Goal: Task Accomplishment & Management: Manage account settings

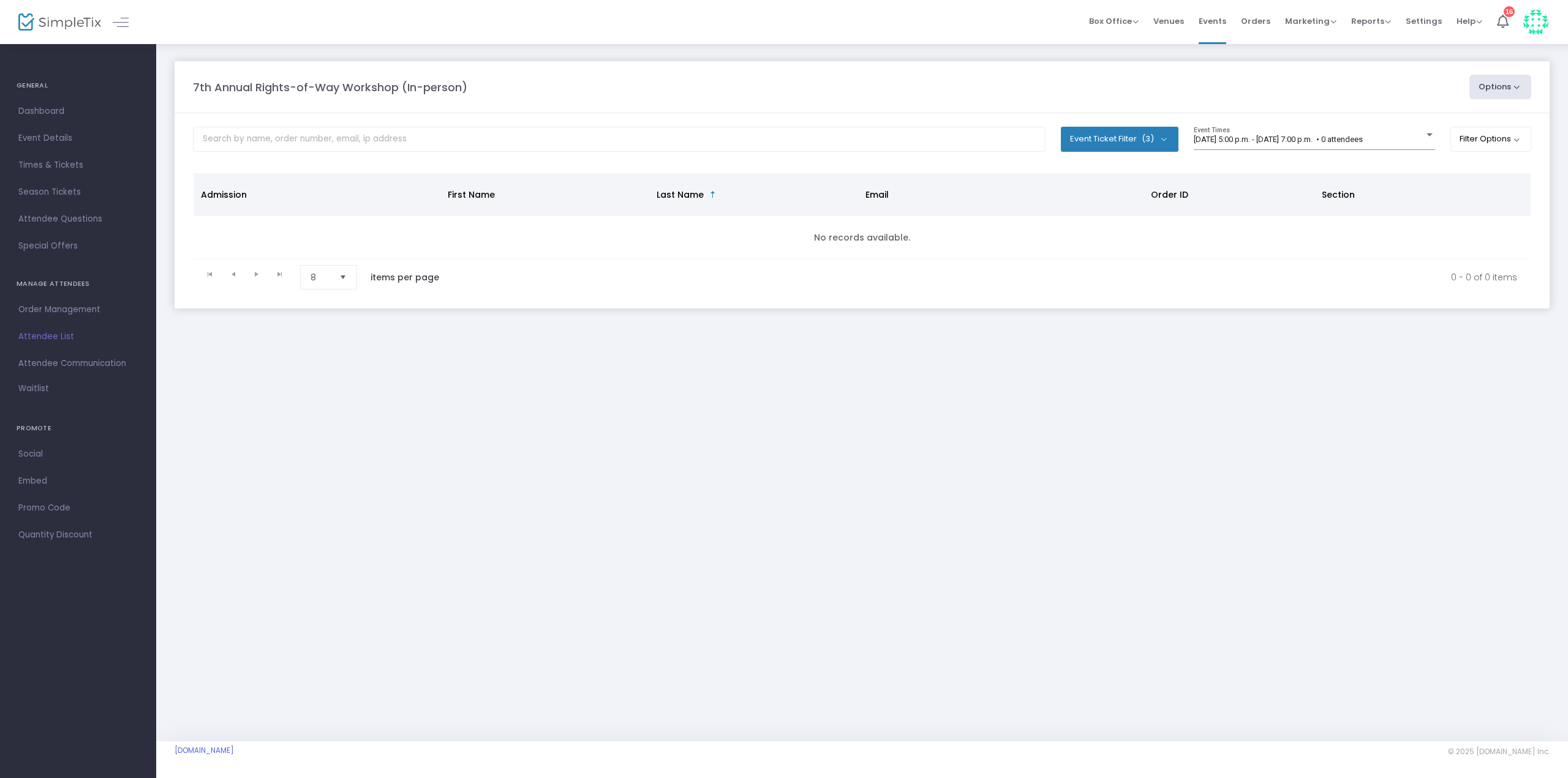
click at [1156, 146] on button "Event Ticket Filter (3)" at bounding box center [1119, 139] width 117 height 25
click at [1111, 178] on span "Select All" at bounding box center [1109, 175] width 38 height 15
click at [1079, 182] on input "Select All" at bounding box center [1078, 182] width 1 height 1
checkbox input "false"
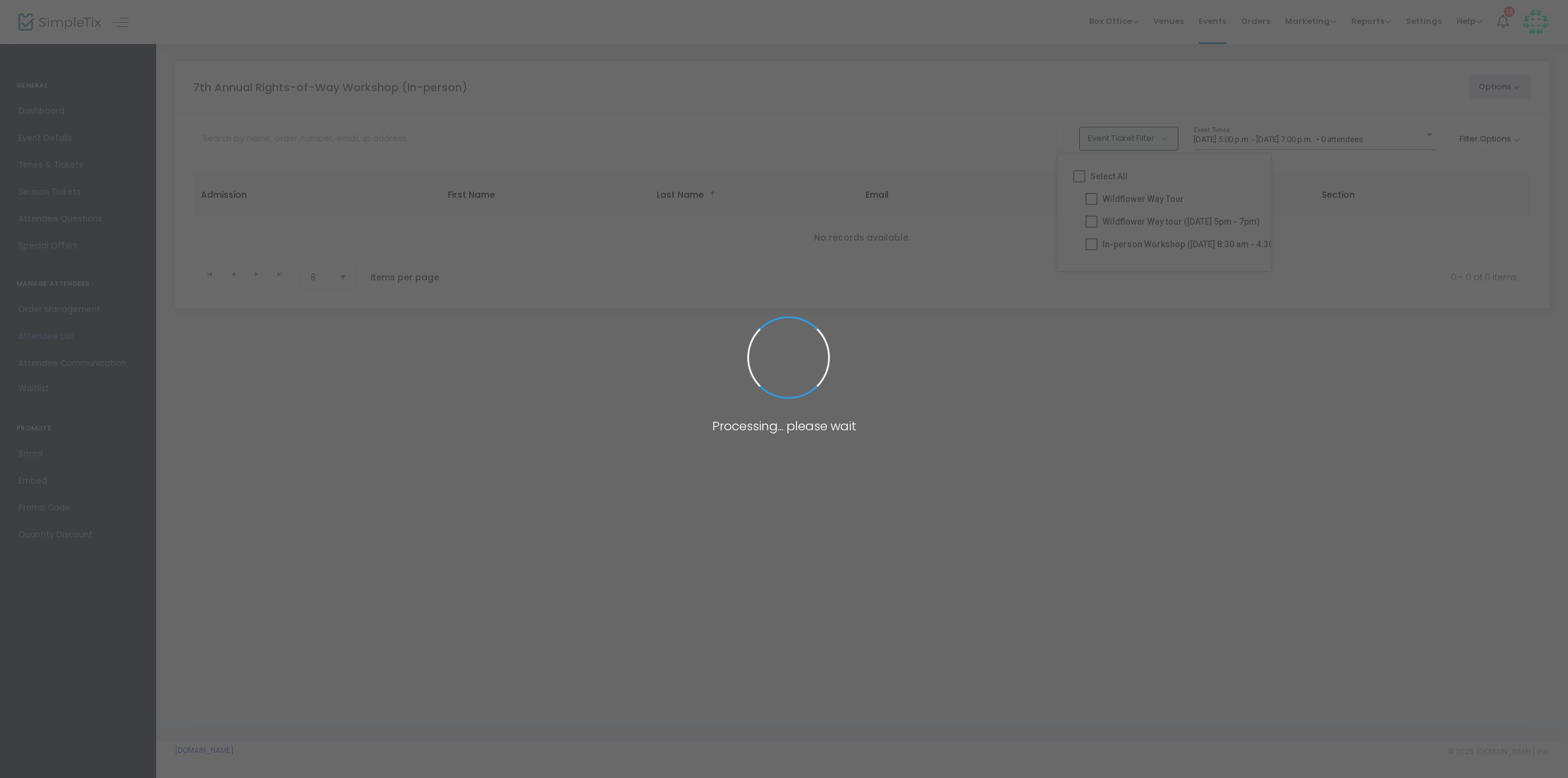
click at [1131, 245] on span at bounding box center [784, 389] width 1568 height 778
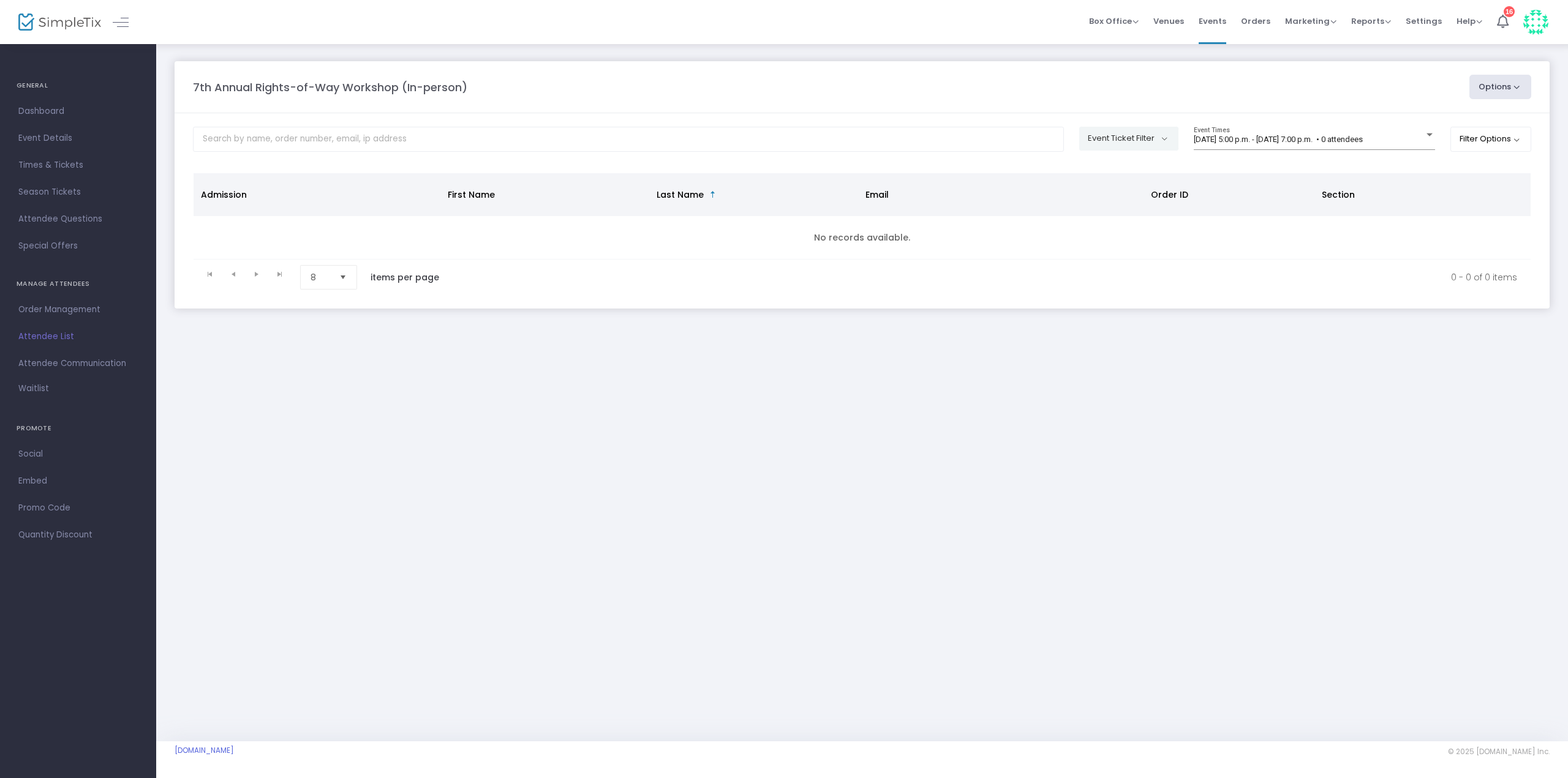
click at [1132, 133] on button "Event Ticket Filter" at bounding box center [1129, 138] width 99 height 23
click at [1101, 243] on mat-checkbox "In-person Workshop ([DATE] 8:30 am - 4:30 pm)" at bounding box center [1189, 245] width 187 height 22
click at [1108, 242] on span at bounding box center [1109, 243] width 12 height 12
click at [1109, 249] on input "In-person Workshop ([DATE] 8:30 am - 4:30 pm)" at bounding box center [1109, 249] width 1 height 1
checkbox input "true"
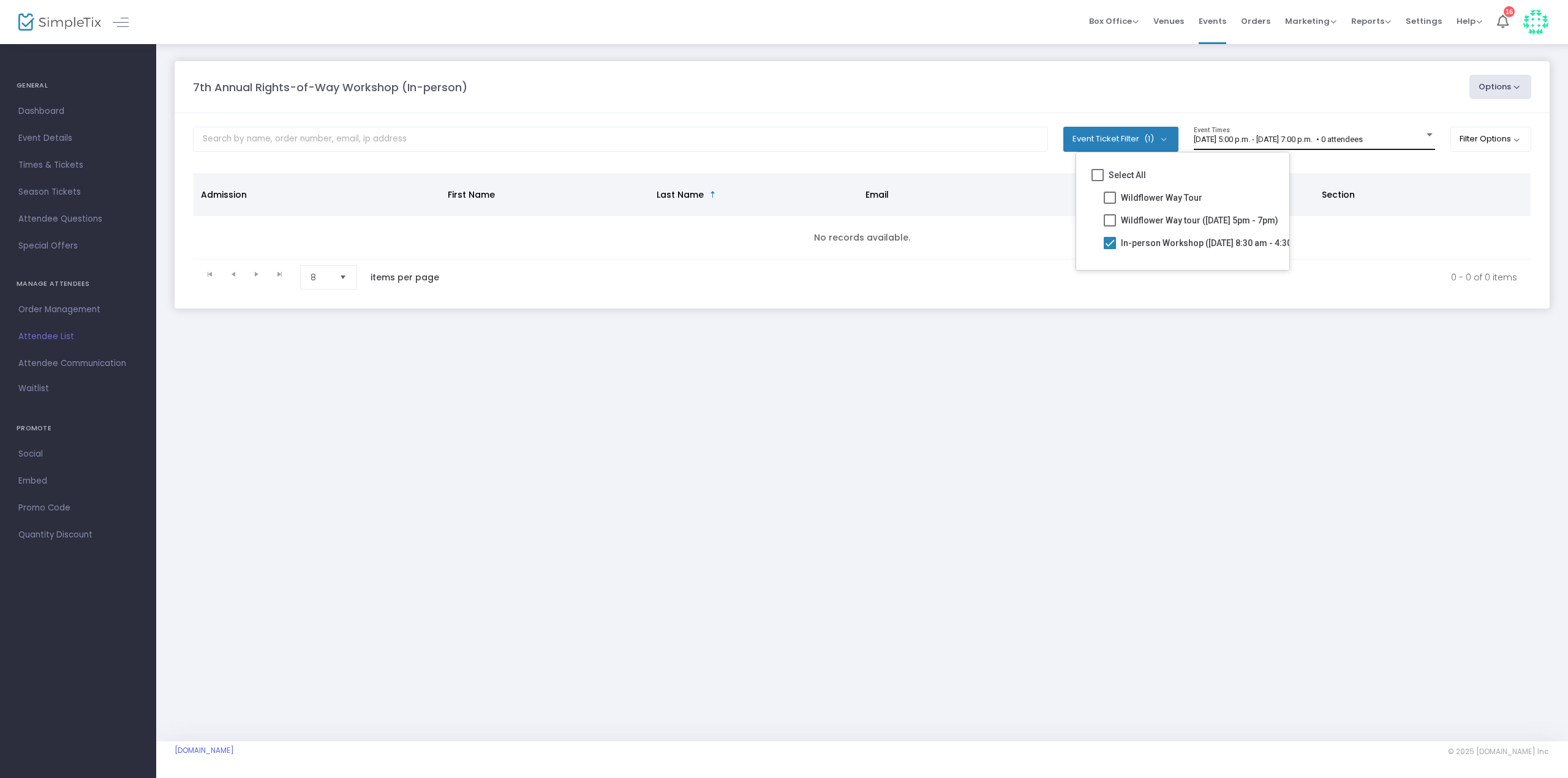
click at [1363, 140] on span "[DATE] 5:00 p.m. - [DATE] 7:00 p.m. • 0 attendees" at bounding box center [1277, 139] width 169 height 9
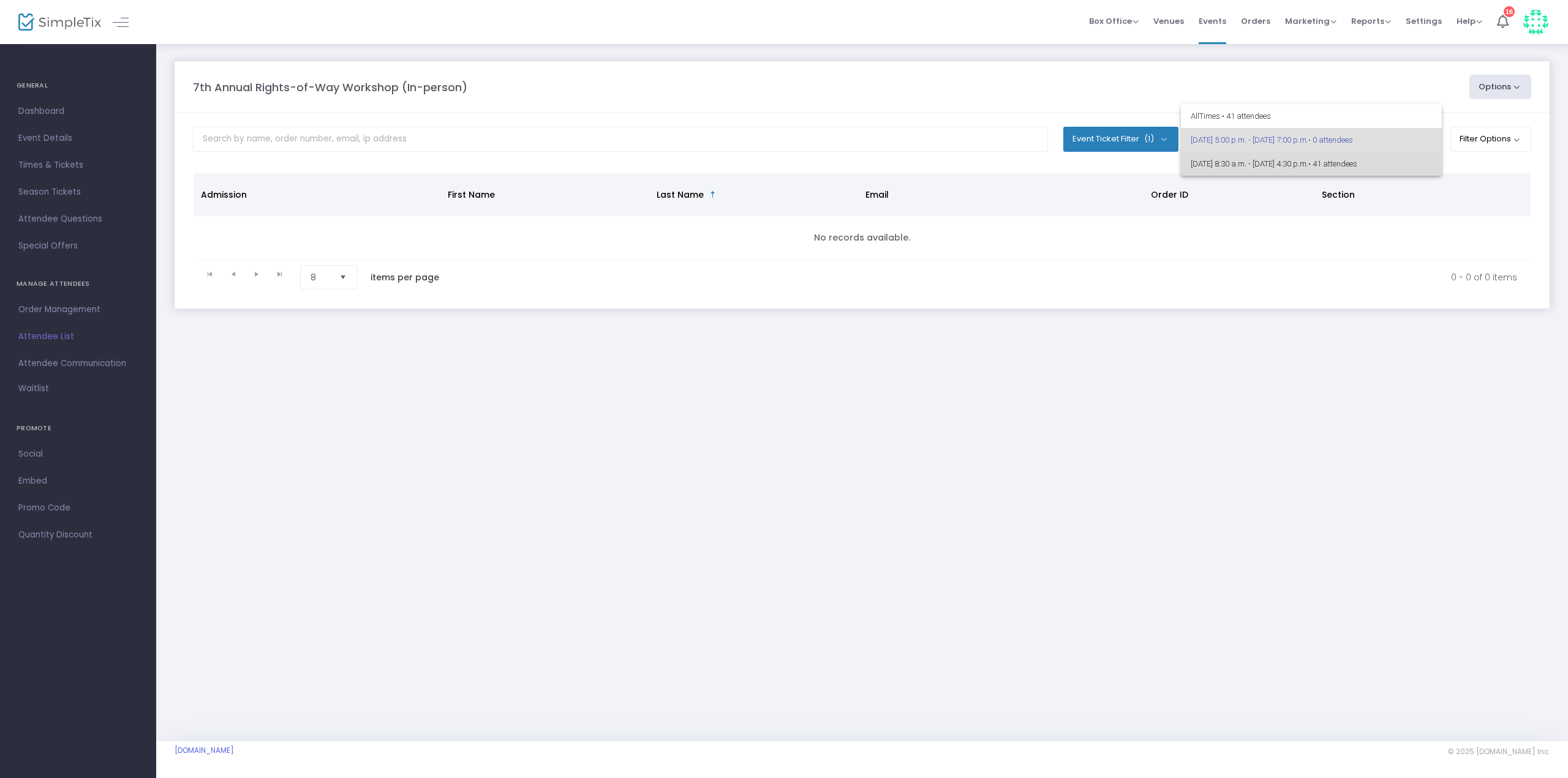
click at [1269, 163] on span "[DATE] 8:30 a.m. - [DATE] 4:30 p.m. • 41 attendees" at bounding box center [1311, 163] width 241 height 24
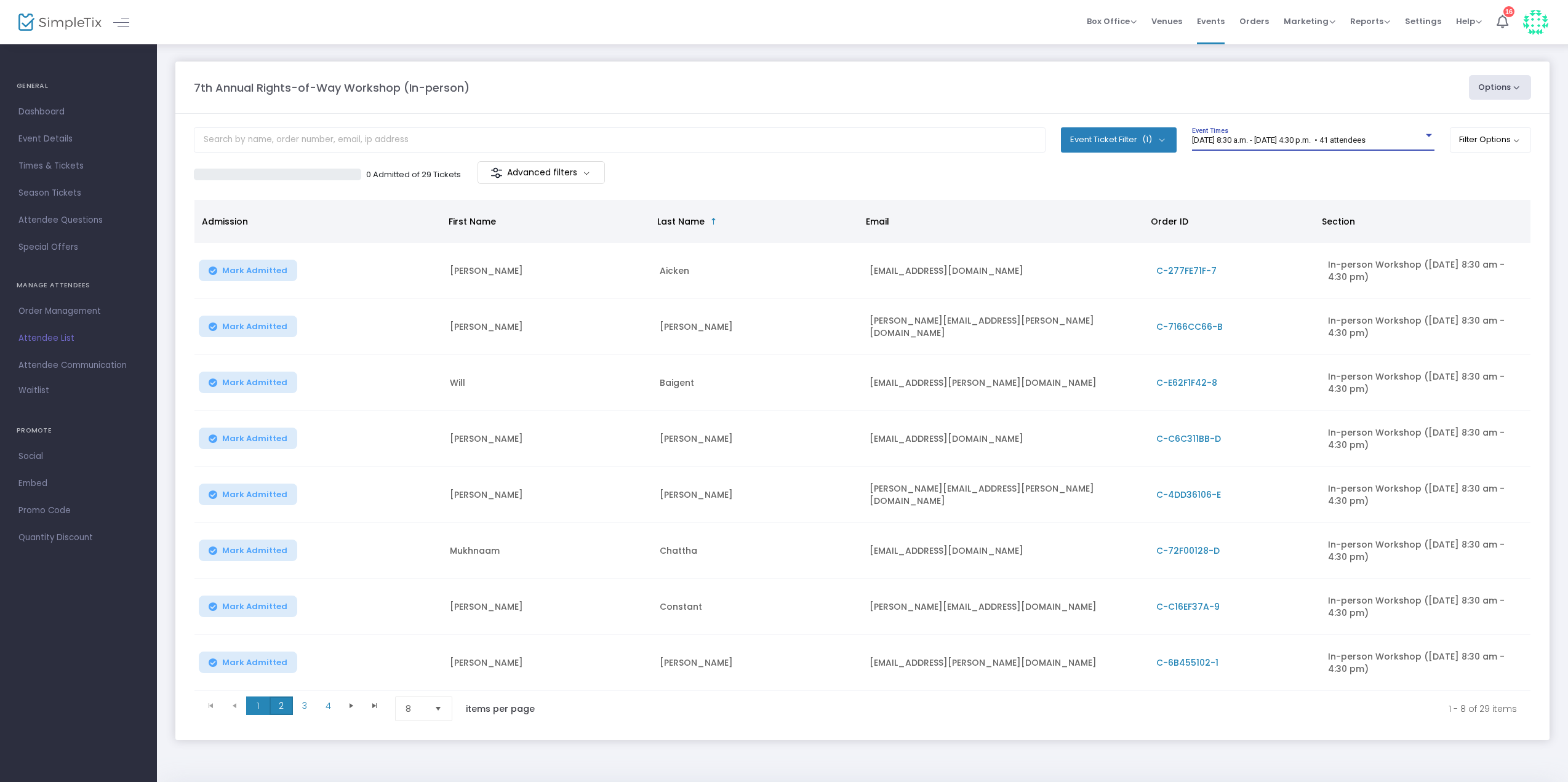
click at [278, 700] on span "2" at bounding box center [280, 705] width 23 height 18
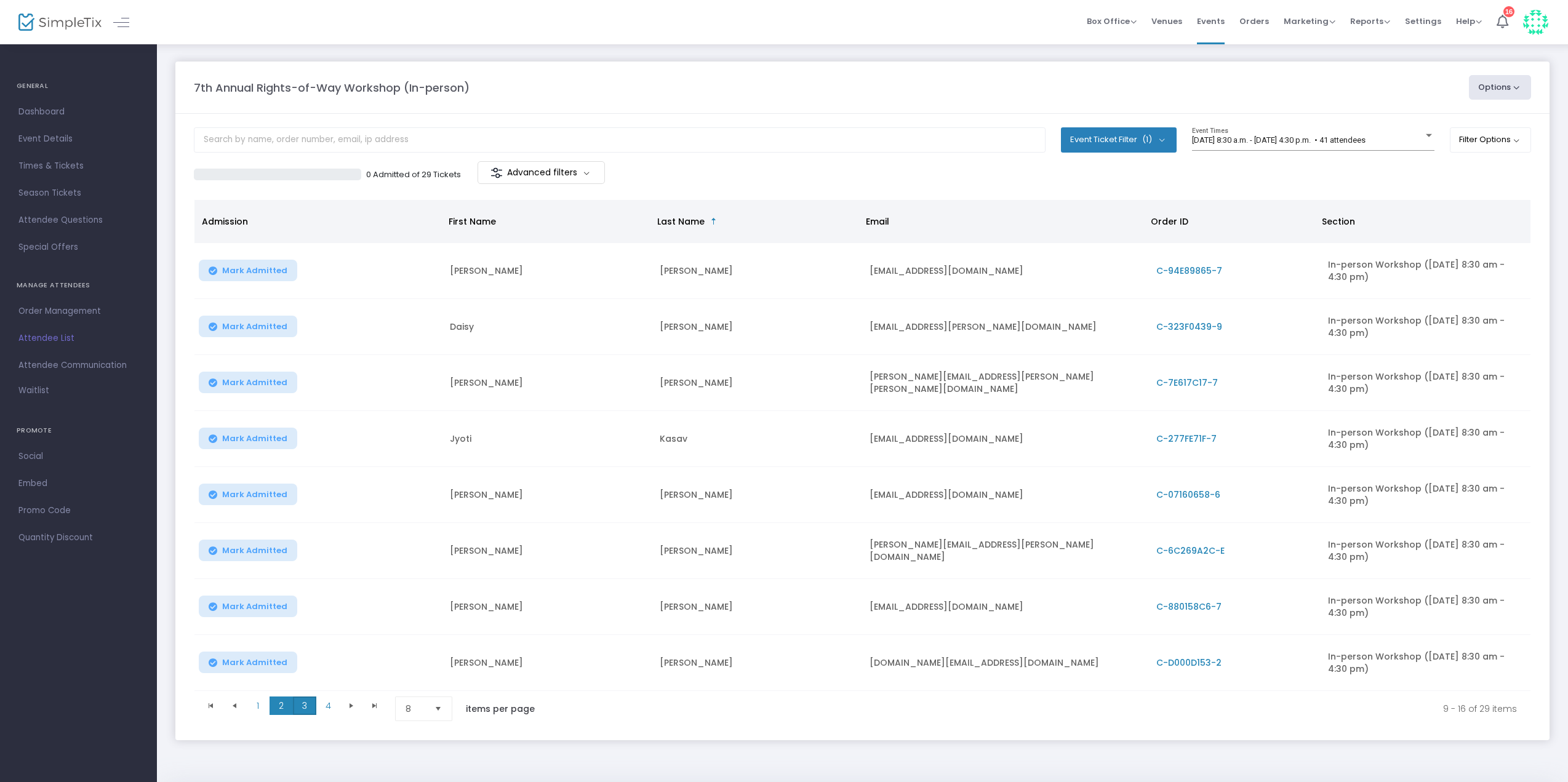
click at [306, 702] on span "3" at bounding box center [304, 705] width 23 height 18
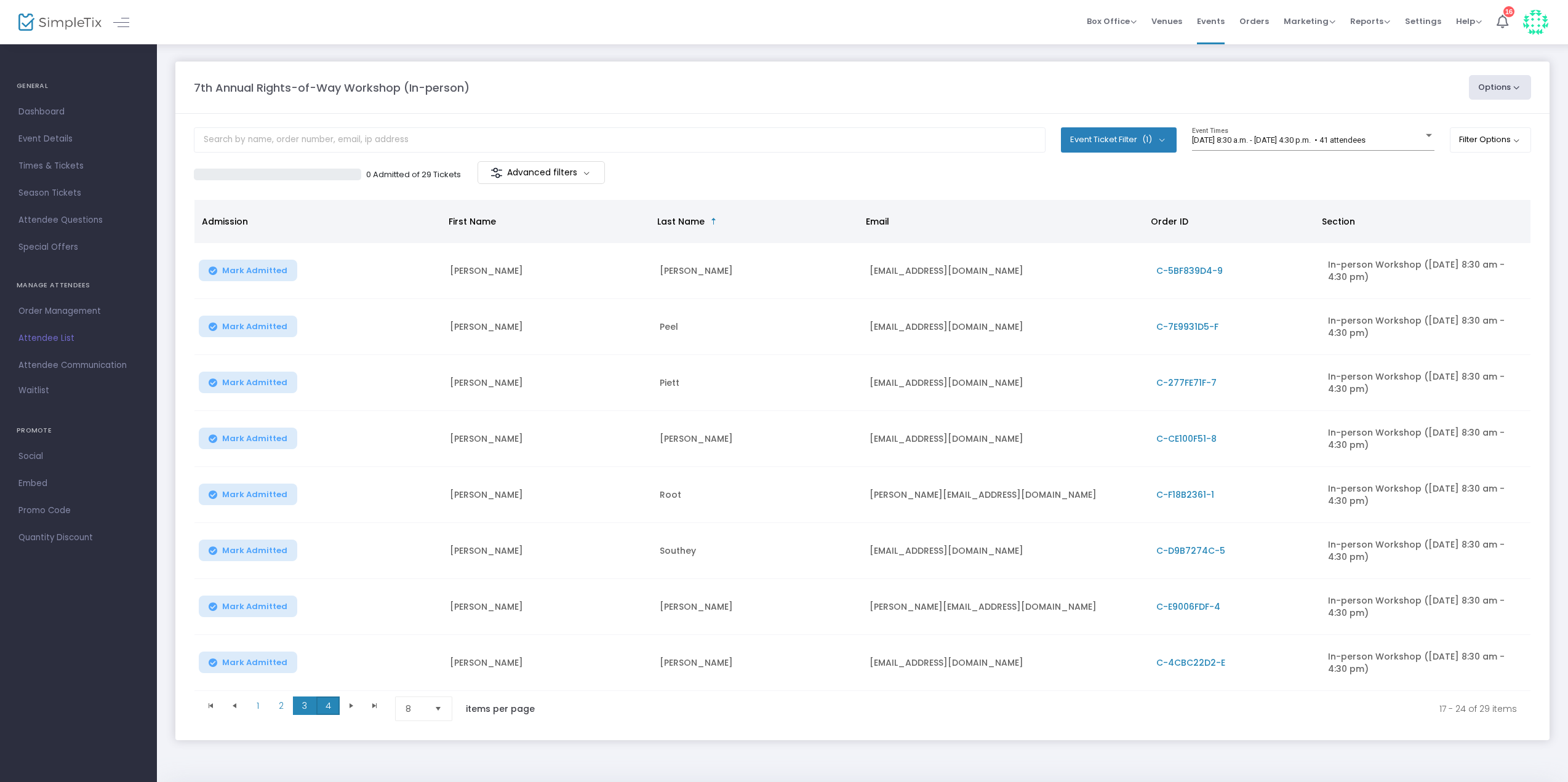
click at [332, 707] on span "4" at bounding box center [328, 705] width 23 height 18
